Goal: Task Accomplishment & Management: Manage account settings

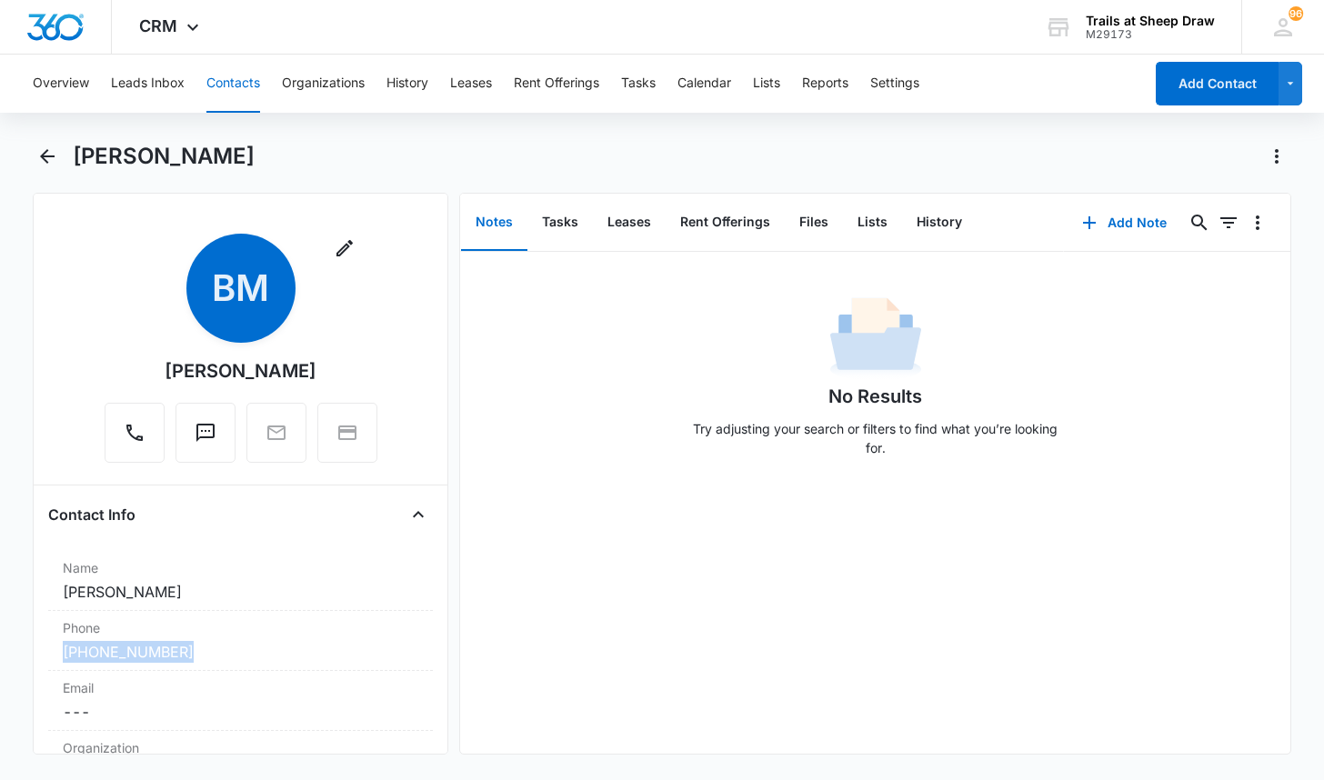
click at [242, 90] on button "Contacts" at bounding box center [233, 84] width 54 height 58
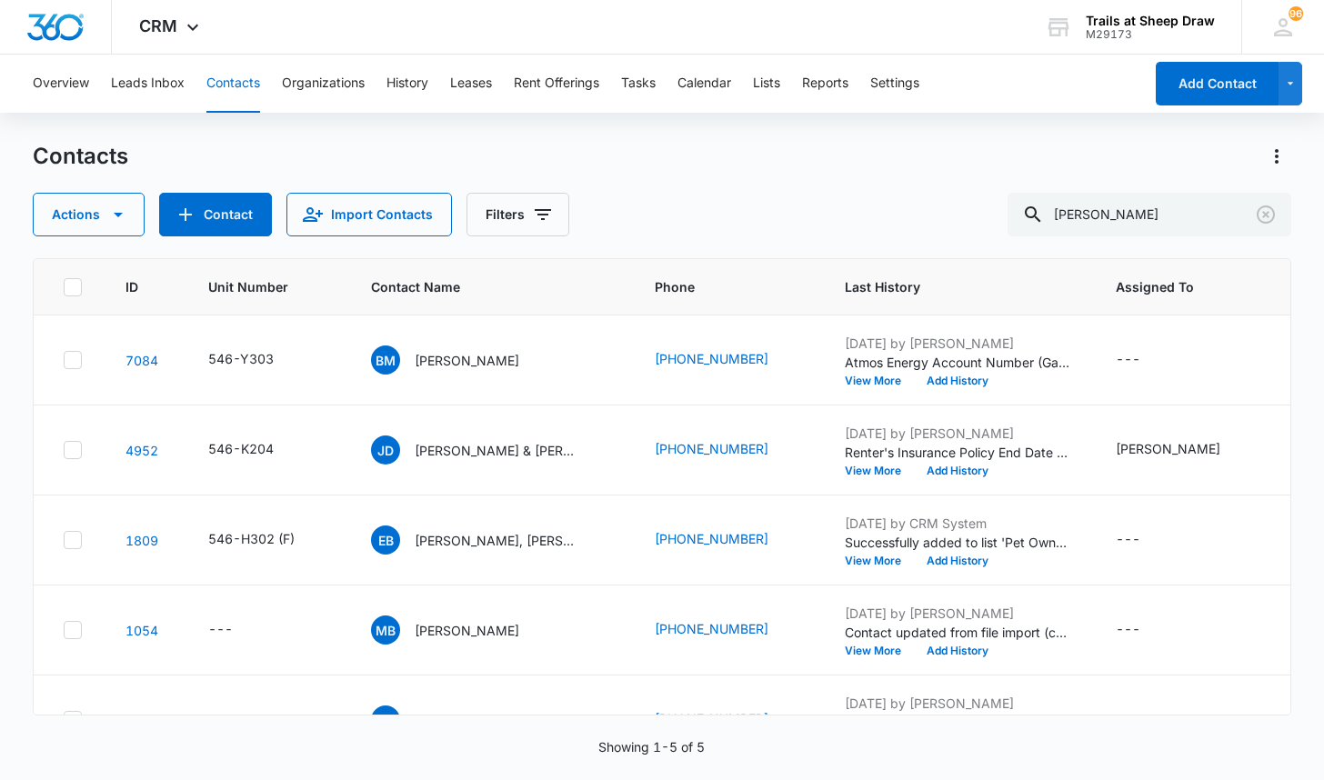
click at [1125, 245] on div "Contacts Actions Contact Import Contacts Filters Brooks ID Unit Number Contact …" at bounding box center [662, 460] width 1258 height 637
click at [1122, 228] on input "Brooks" at bounding box center [1150, 215] width 284 height 44
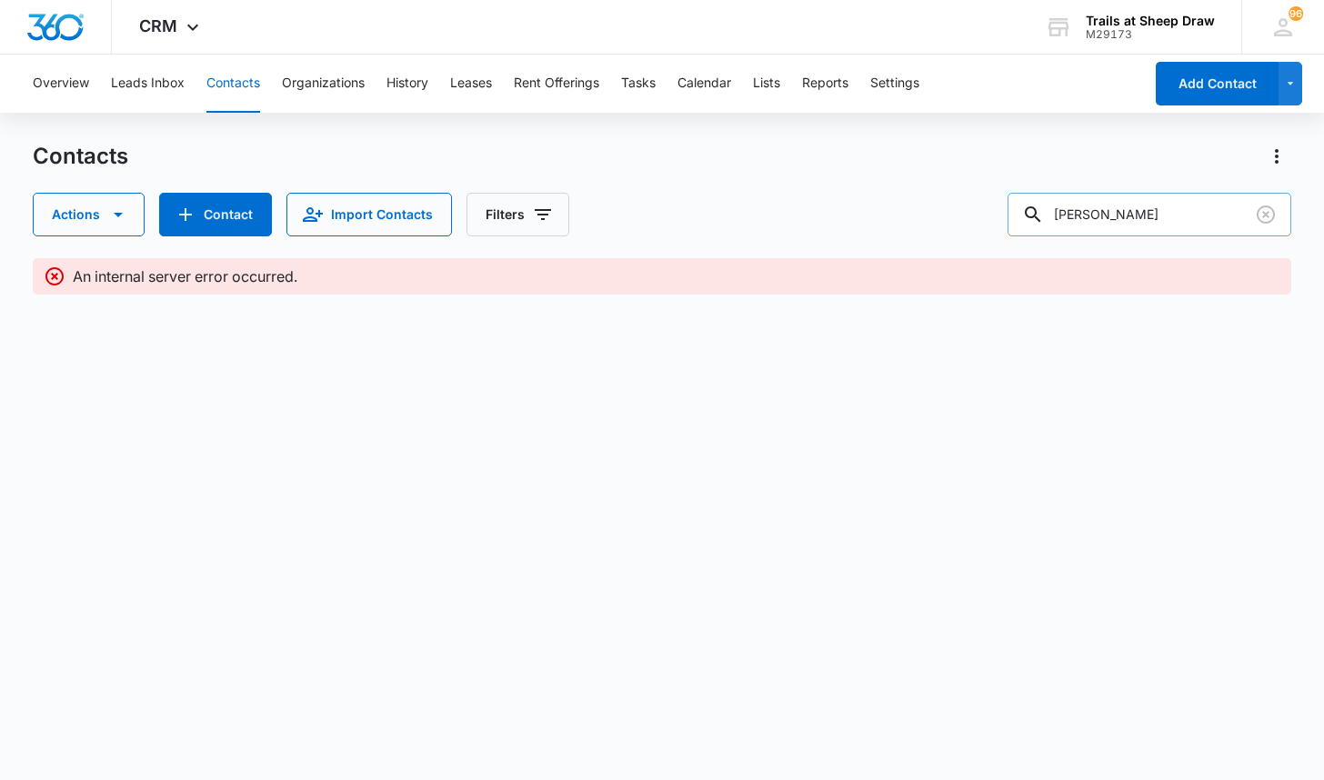
click at [1122, 228] on input "Brooks" at bounding box center [1150, 215] width 284 height 44
type input "F208"
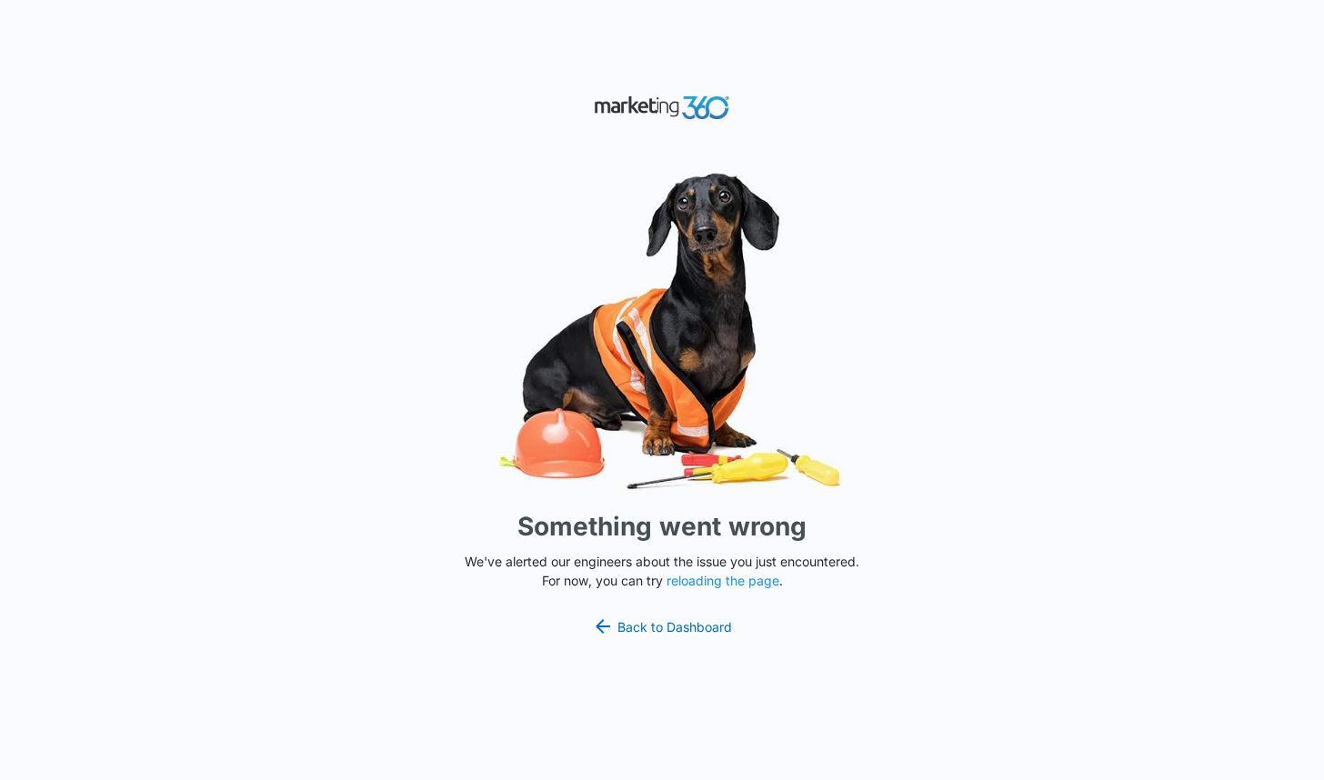
drag, startPoint x: 0, startPoint y: 0, endPoint x: 764, endPoint y: 232, distance: 798.3
click at [764, 232] on img at bounding box center [662, 331] width 546 height 339
click at [715, 582] on button "reloading the page" at bounding box center [723, 581] width 113 height 15
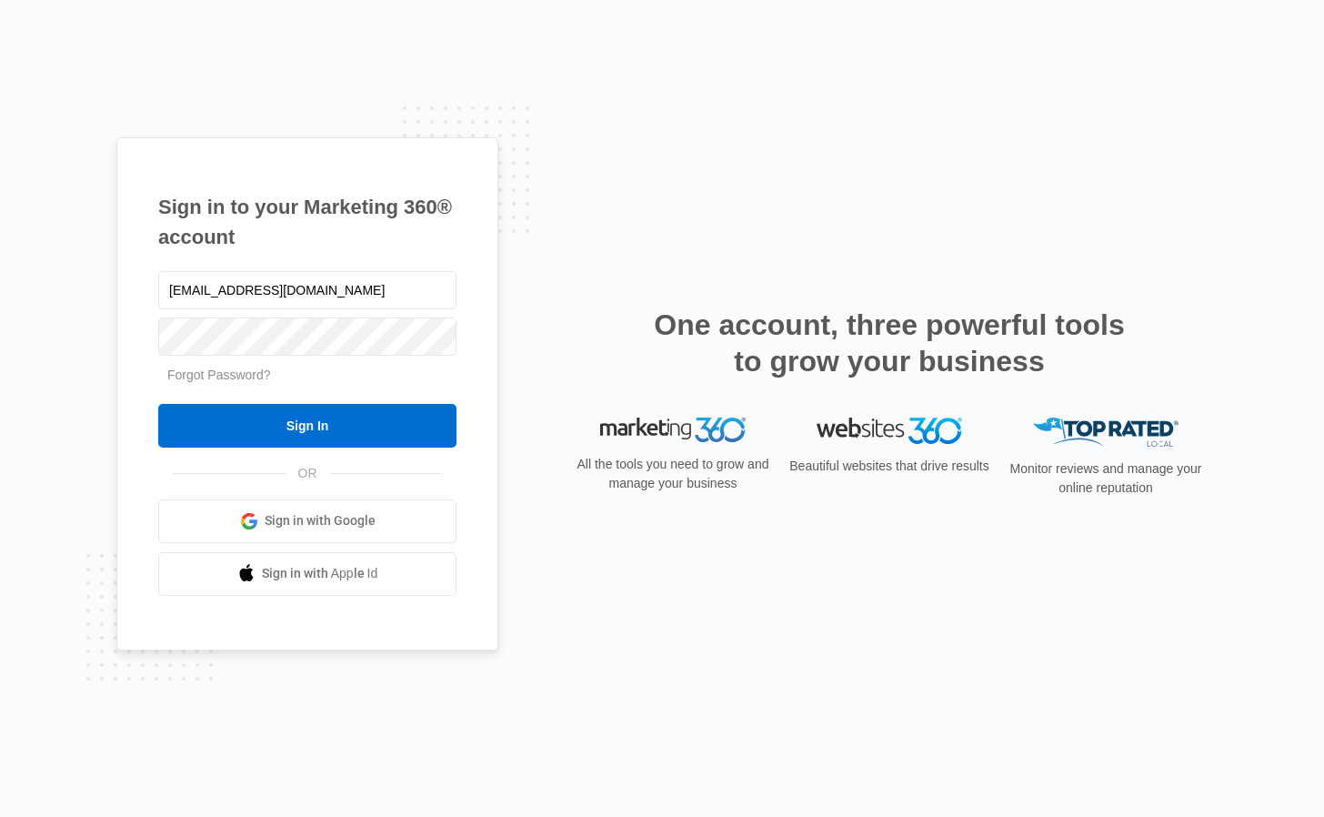
type input "[EMAIL_ADDRESS][DOMAIN_NAME]"
click at [158, 404] on input "Sign In" at bounding box center [307, 426] width 298 height 44
